Goal: Use online tool/utility: Utilize a website feature to perform a specific function

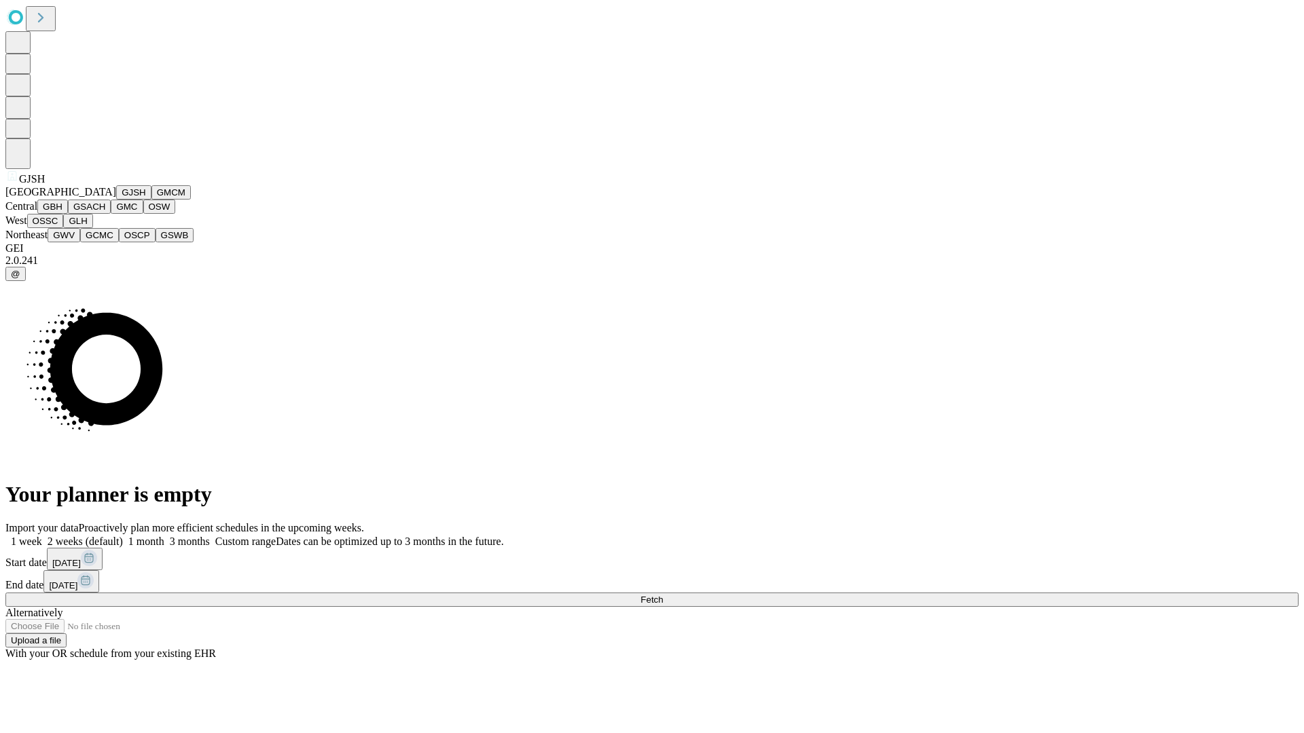
click at [116, 200] on button "GJSH" at bounding box center [133, 192] width 35 height 14
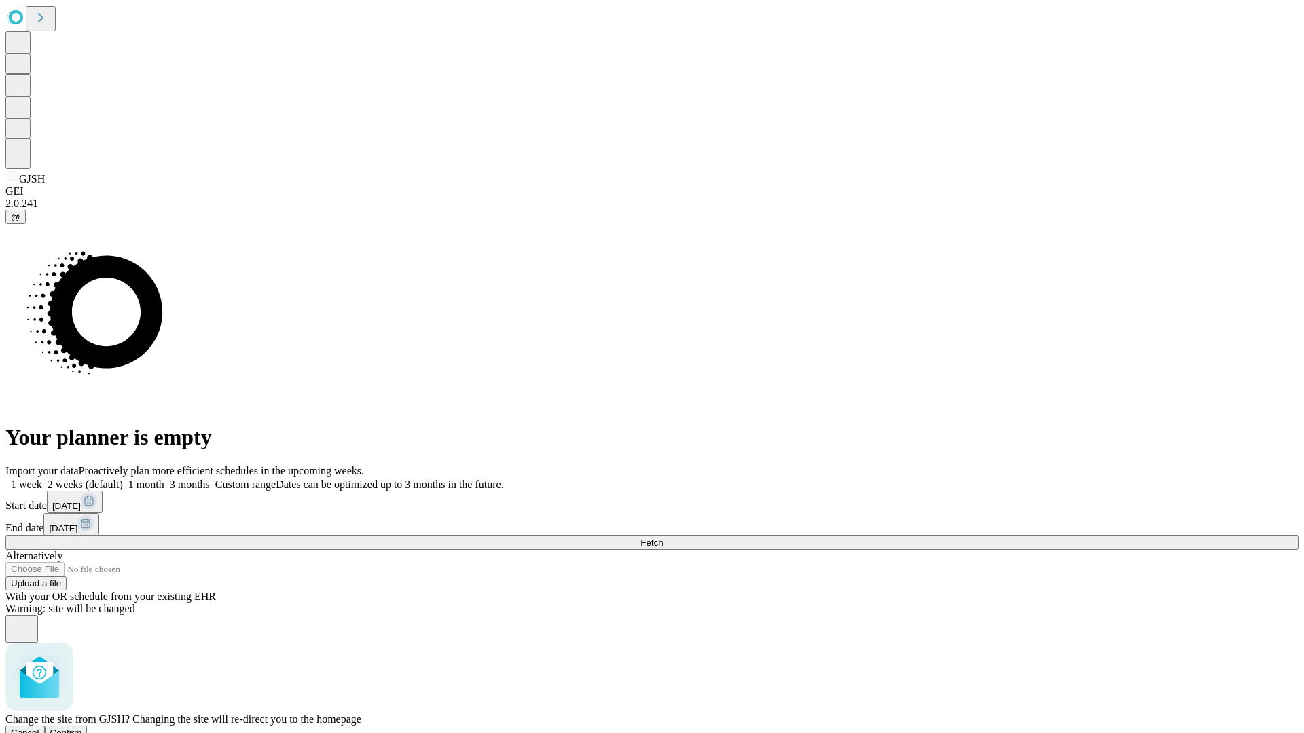
click at [82, 728] on span "Confirm" at bounding box center [66, 733] width 32 height 10
click at [42, 479] on label "1 week" at bounding box center [23, 485] width 37 height 12
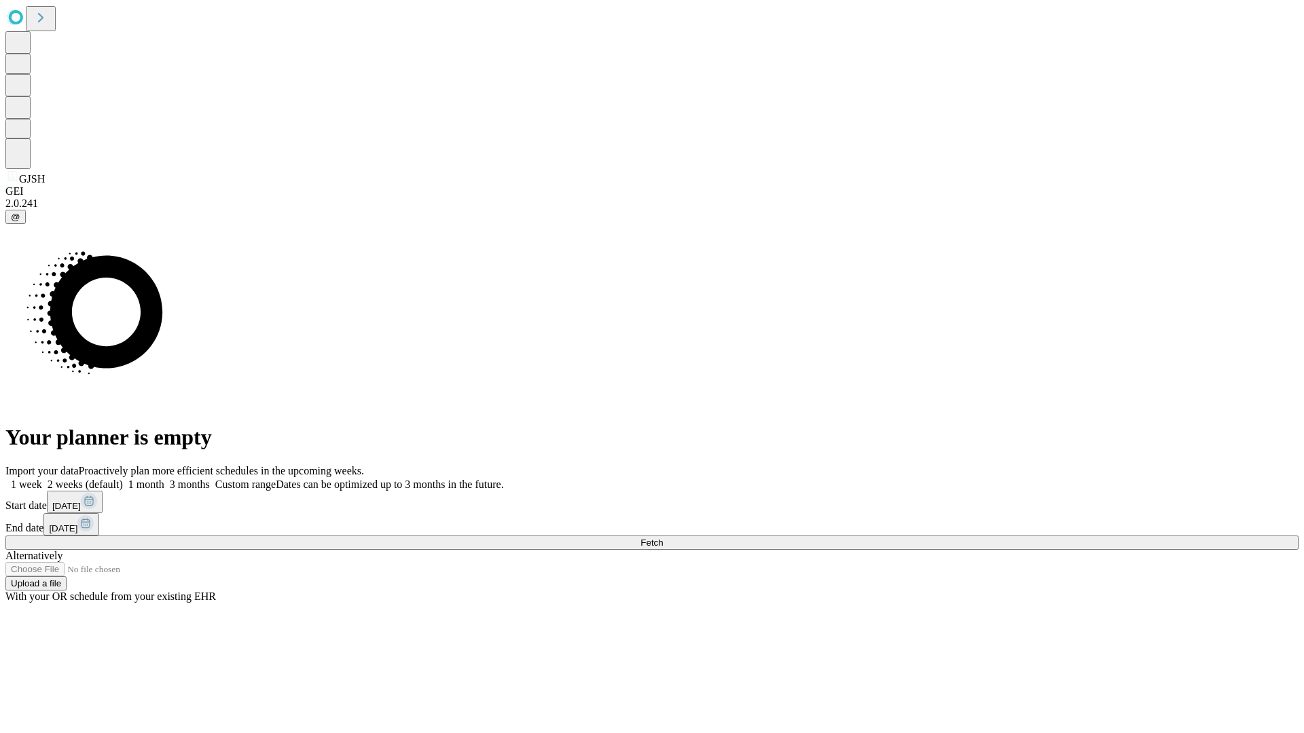
click at [663, 538] on span "Fetch" at bounding box center [651, 543] width 22 height 10
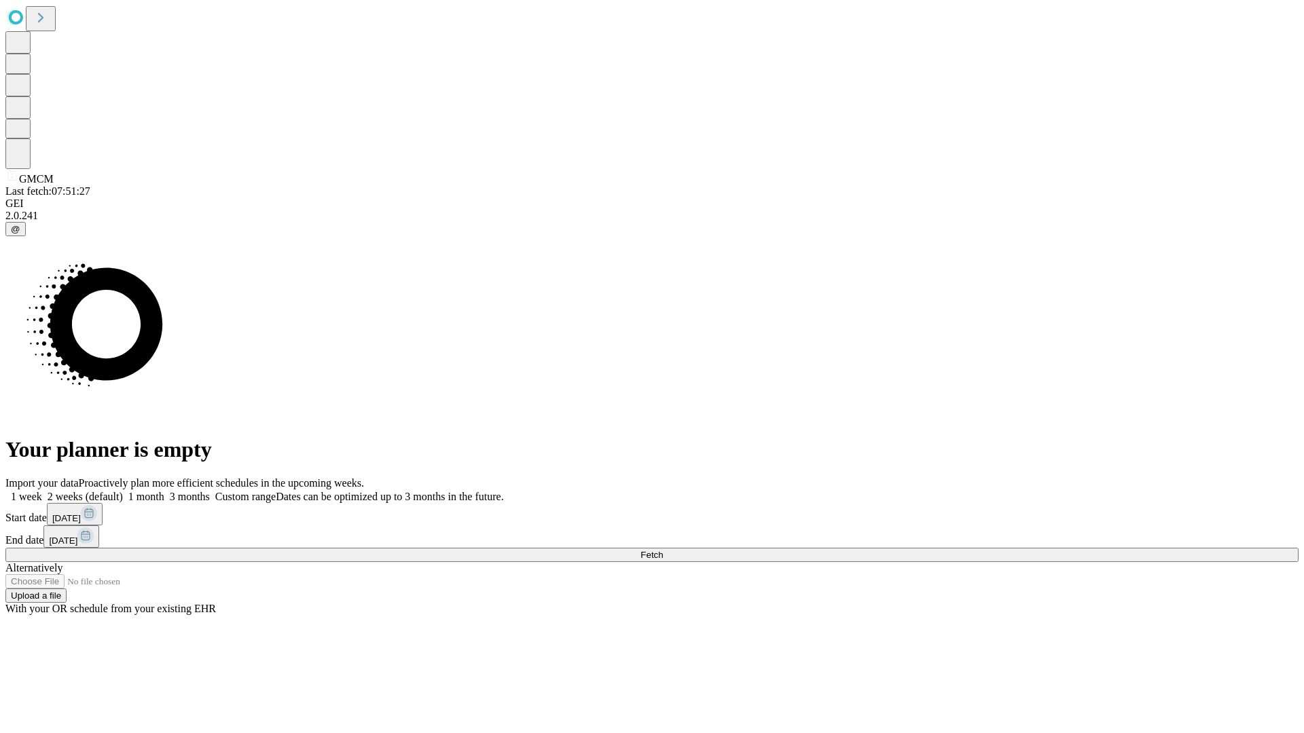
click at [42, 491] on label "1 week" at bounding box center [23, 497] width 37 height 12
click at [663, 550] on span "Fetch" at bounding box center [651, 555] width 22 height 10
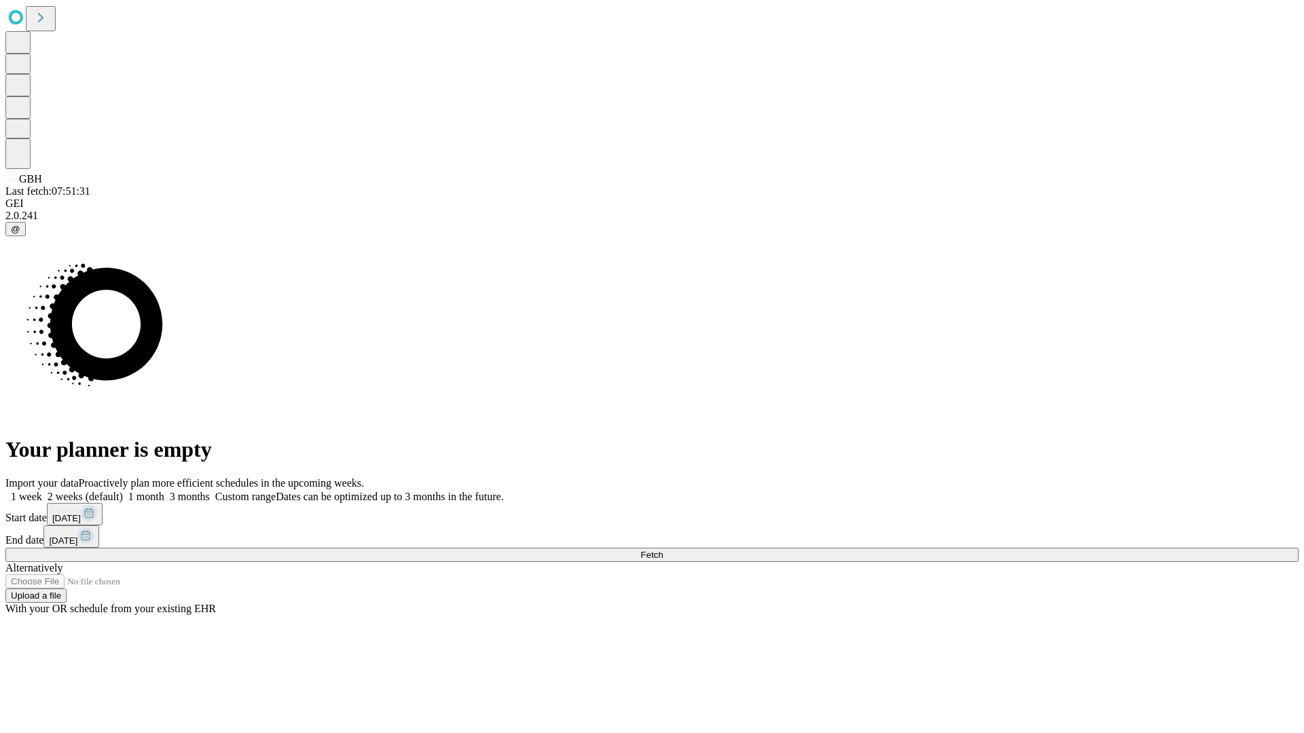
click at [42, 491] on label "1 week" at bounding box center [23, 497] width 37 height 12
click at [663, 550] on span "Fetch" at bounding box center [651, 555] width 22 height 10
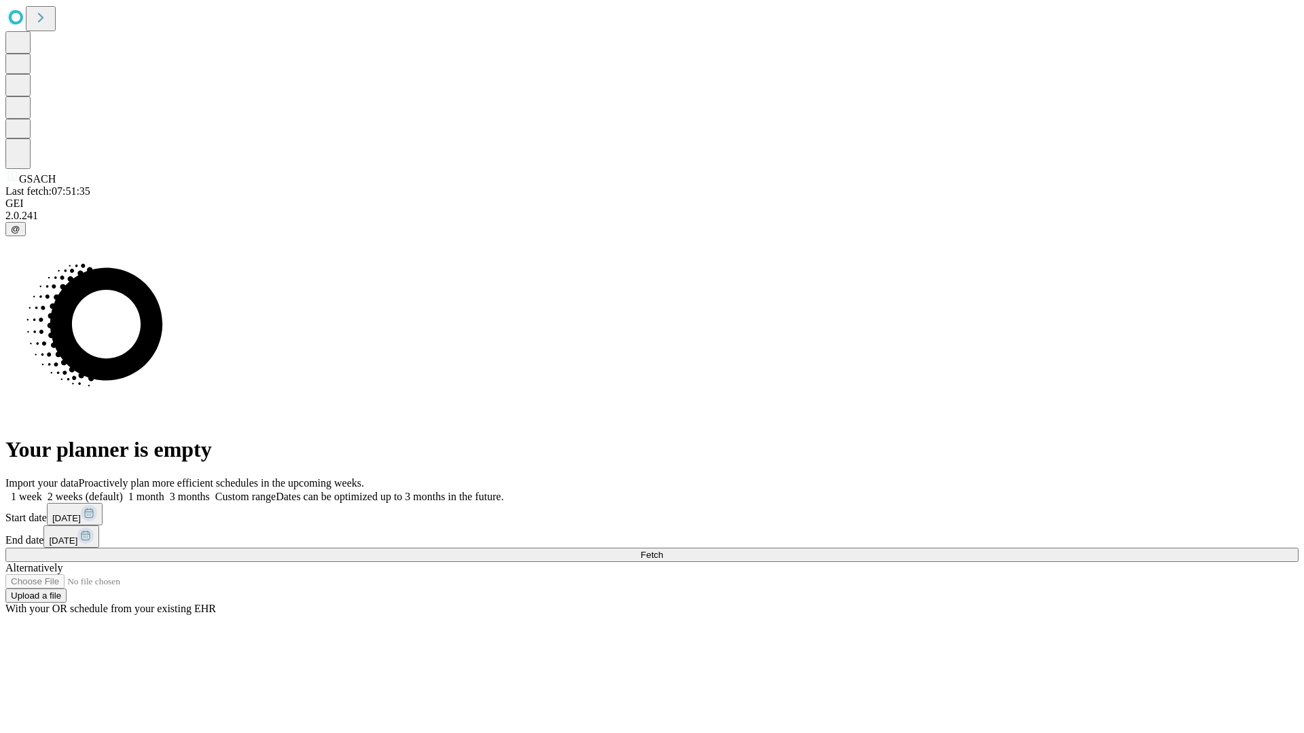
click at [42, 491] on label "1 week" at bounding box center [23, 497] width 37 height 12
click at [663, 550] on span "Fetch" at bounding box center [651, 555] width 22 height 10
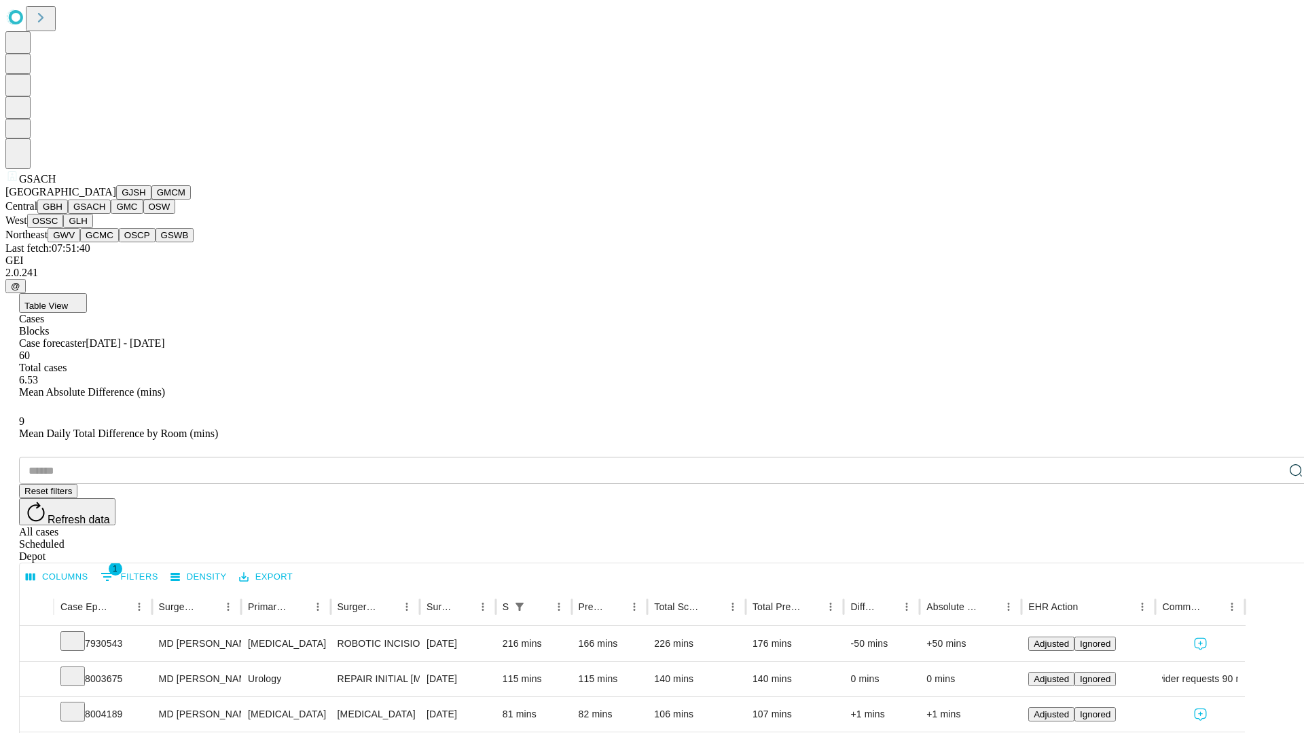
click at [111, 214] on button "GMC" at bounding box center [127, 207] width 32 height 14
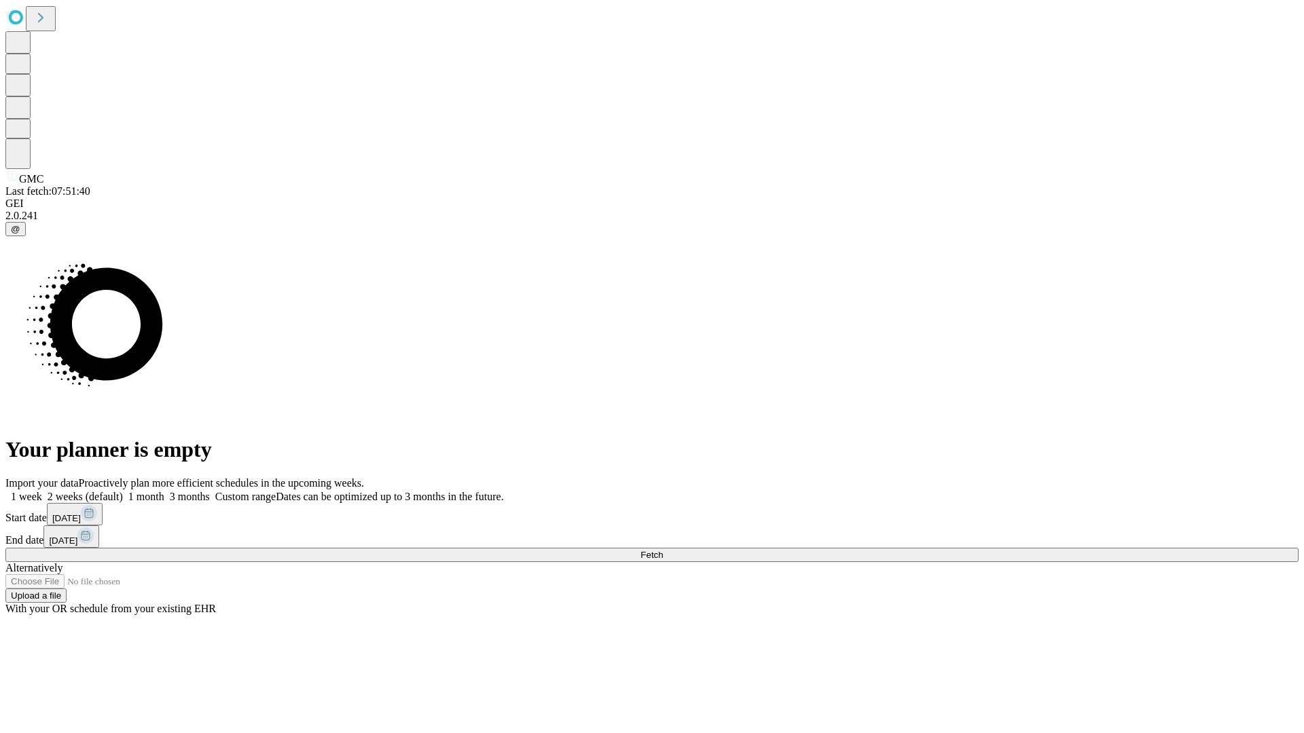
click at [42, 491] on label "1 week" at bounding box center [23, 497] width 37 height 12
click at [663, 550] on span "Fetch" at bounding box center [651, 555] width 22 height 10
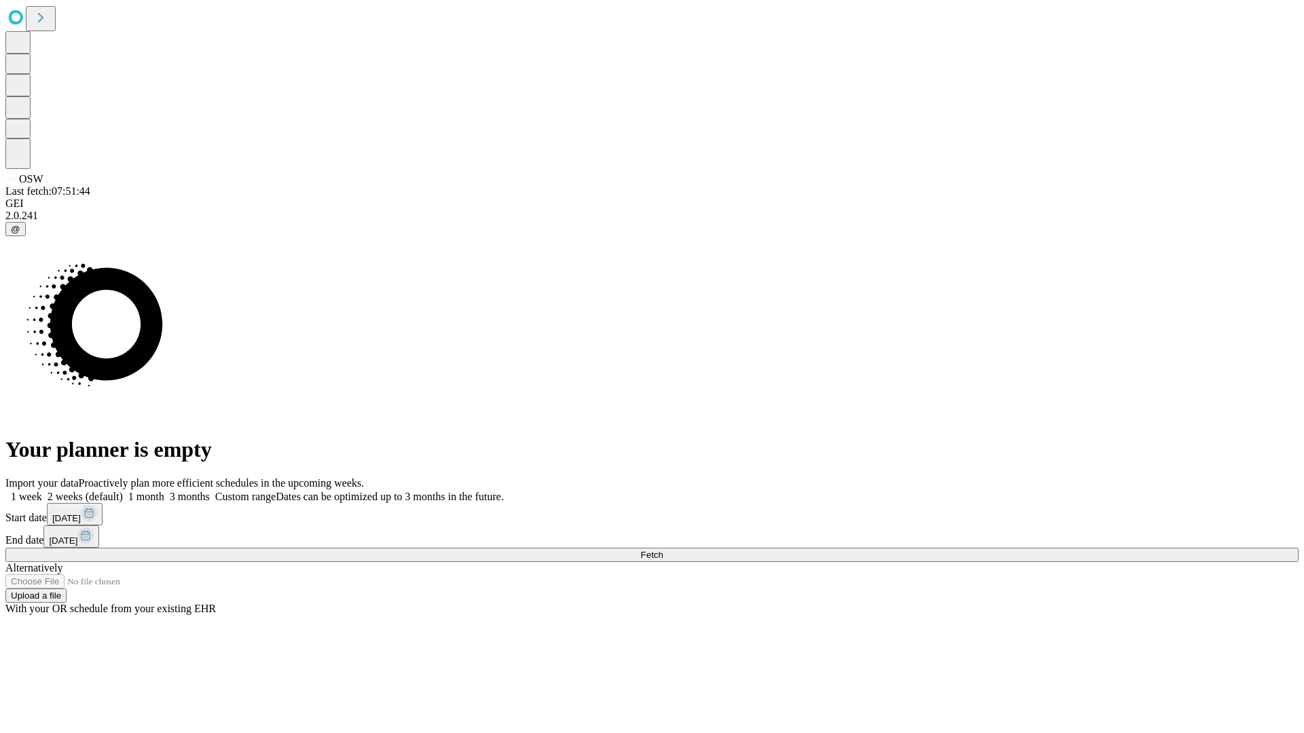
click at [42, 491] on label "1 week" at bounding box center [23, 497] width 37 height 12
click at [663, 550] on span "Fetch" at bounding box center [651, 555] width 22 height 10
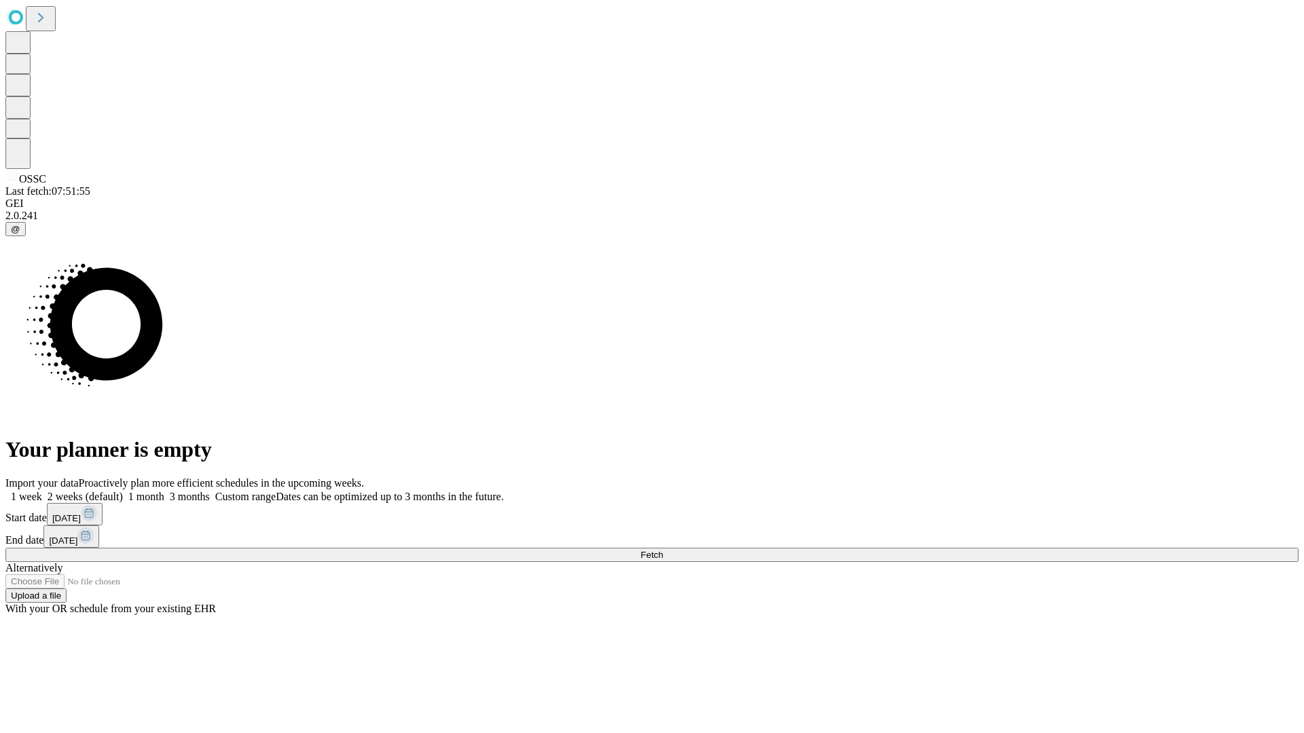
click at [42, 491] on label "1 week" at bounding box center [23, 497] width 37 height 12
click at [663, 550] on span "Fetch" at bounding box center [651, 555] width 22 height 10
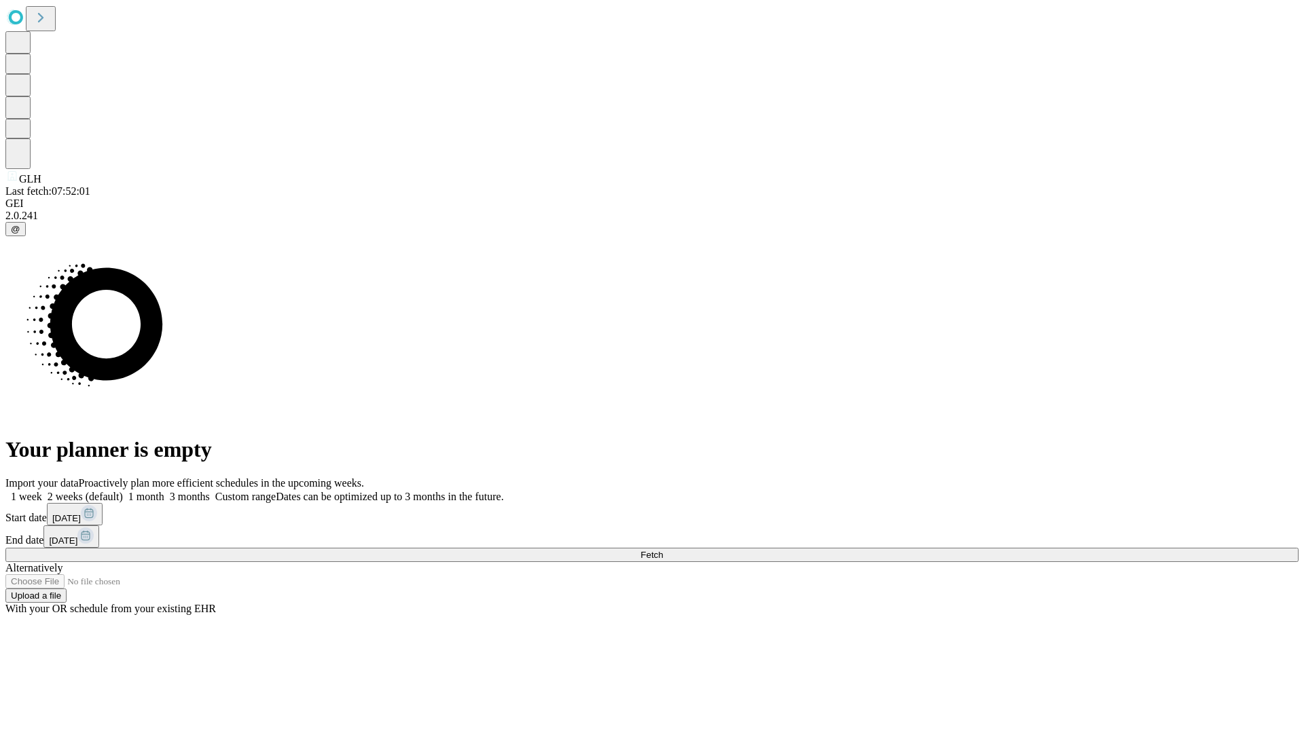
click at [42, 491] on label "1 week" at bounding box center [23, 497] width 37 height 12
click at [663, 550] on span "Fetch" at bounding box center [651, 555] width 22 height 10
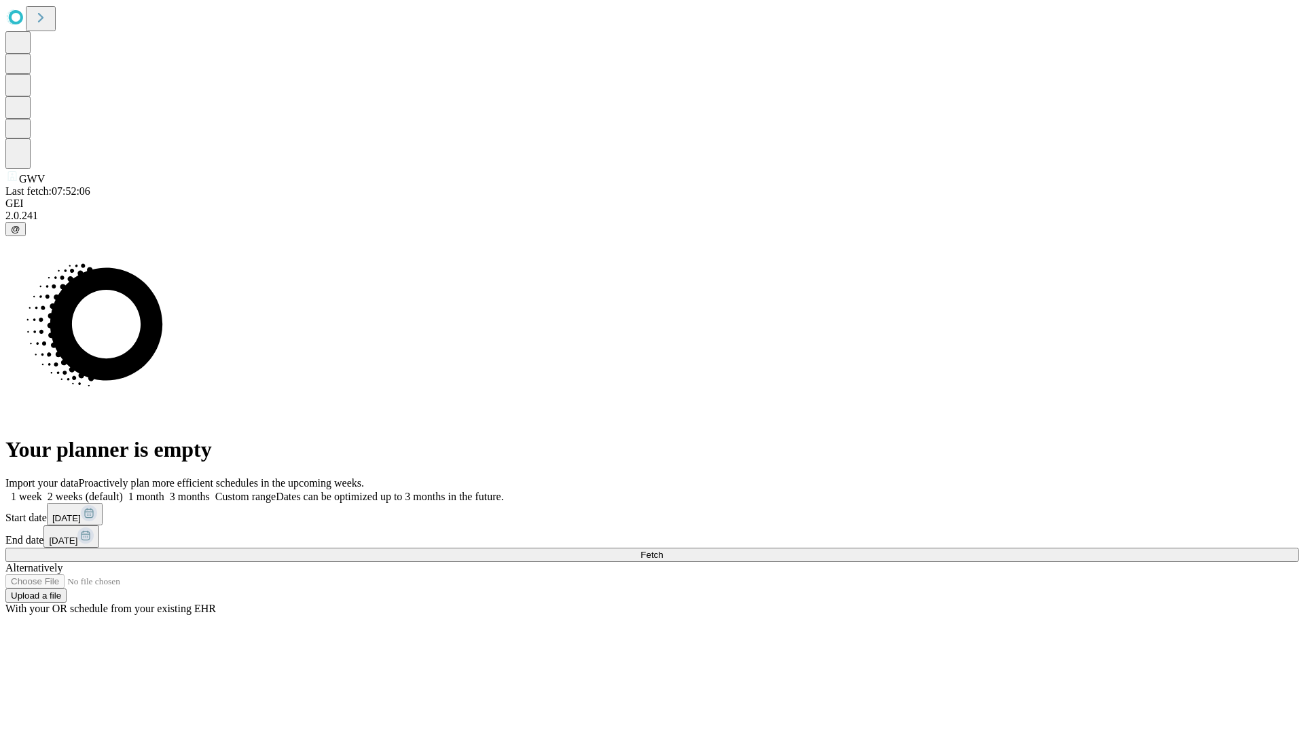
click at [42, 491] on label "1 week" at bounding box center [23, 497] width 37 height 12
click at [663, 550] on span "Fetch" at bounding box center [651, 555] width 22 height 10
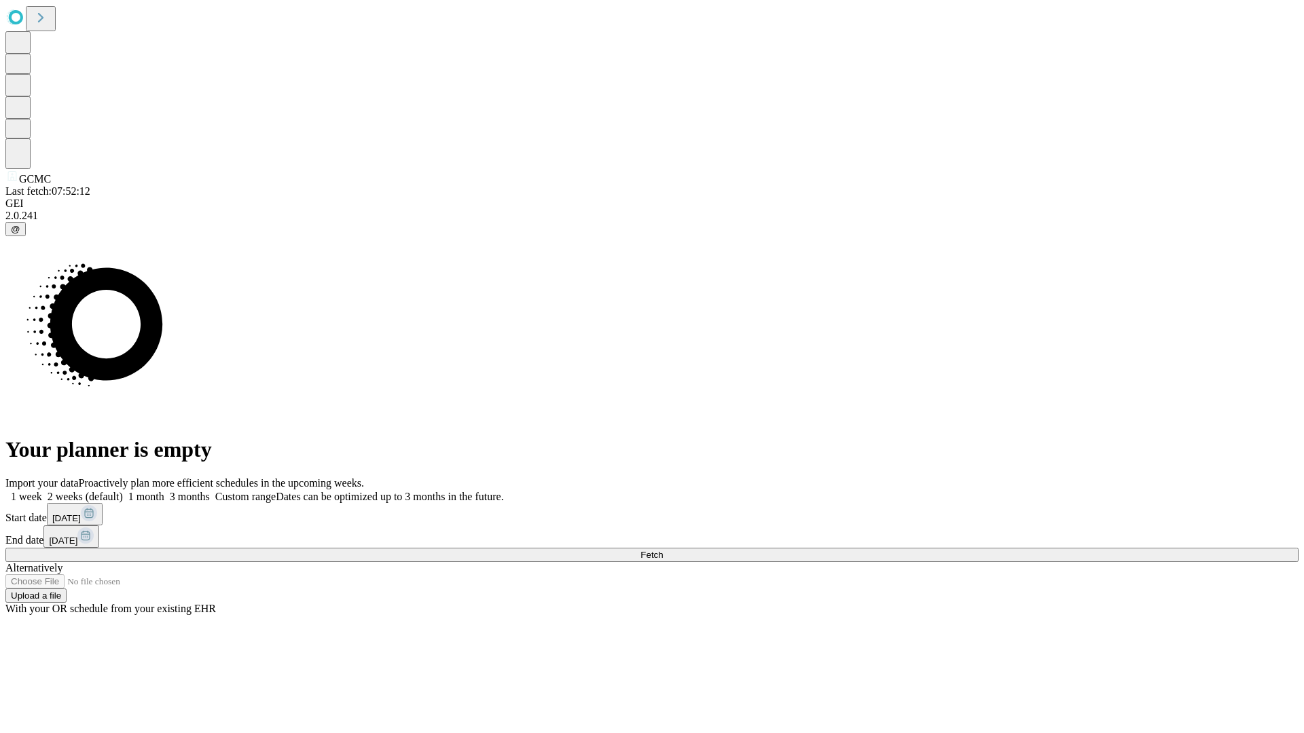
click at [42, 491] on label "1 week" at bounding box center [23, 497] width 37 height 12
click at [663, 550] on span "Fetch" at bounding box center [651, 555] width 22 height 10
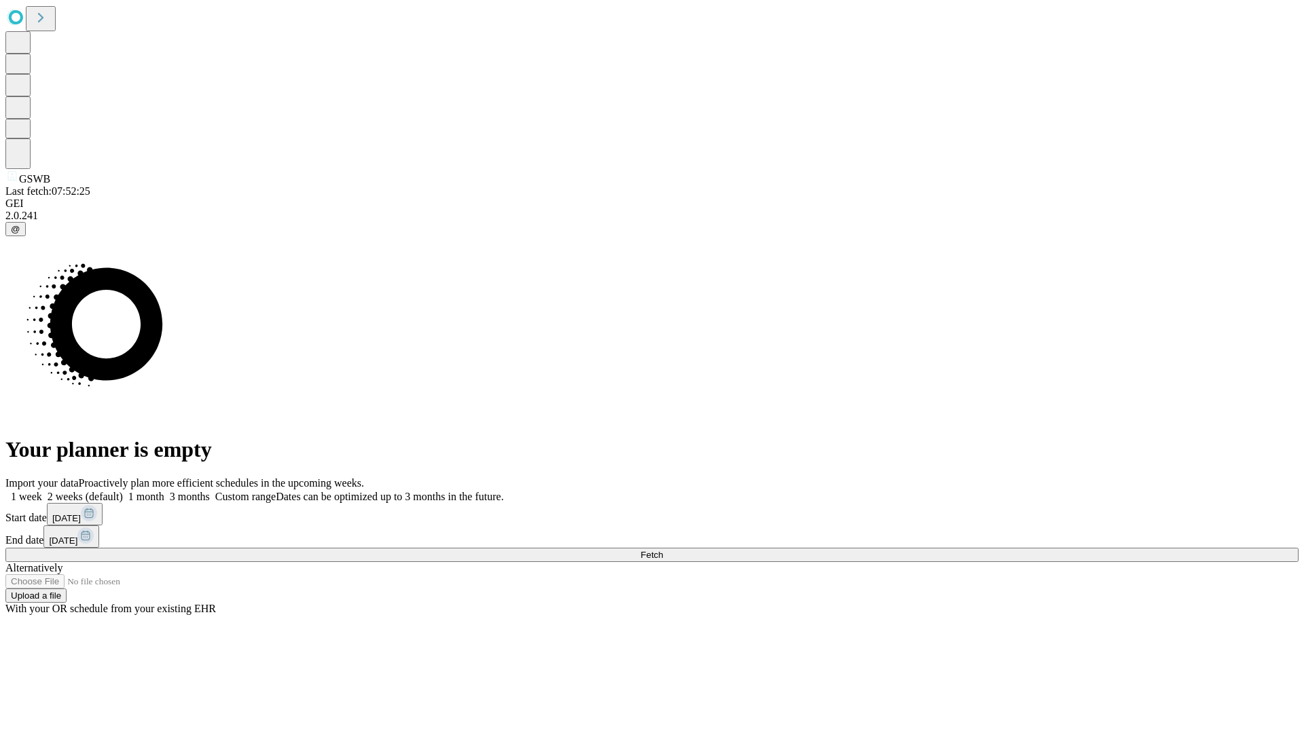
click at [42, 491] on label "1 week" at bounding box center [23, 497] width 37 height 12
click at [663, 550] on span "Fetch" at bounding box center [651, 555] width 22 height 10
